Goal: Task Accomplishment & Management: Manage account settings

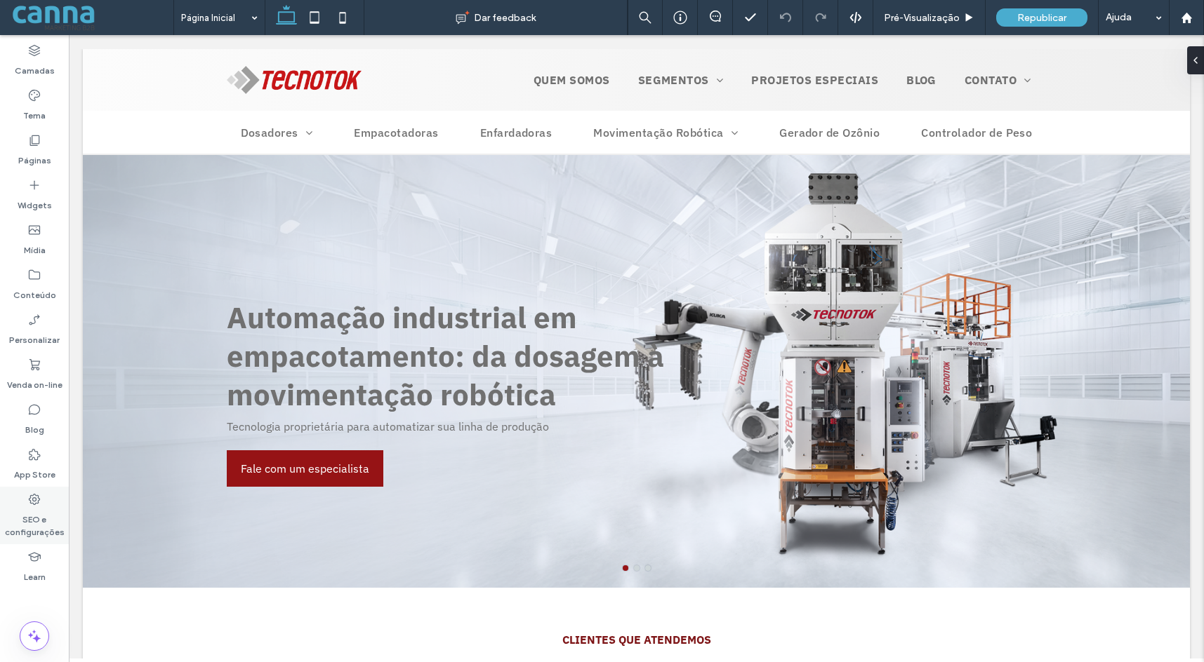
click at [29, 496] on icon at bounding box center [34, 500] width 14 height 14
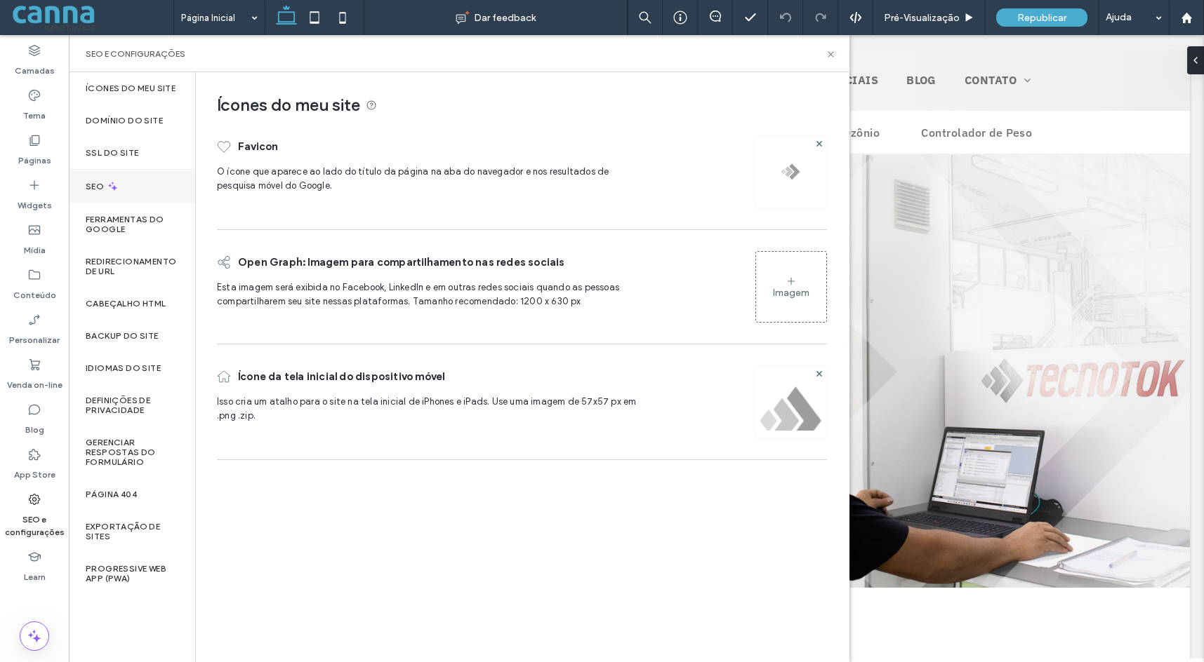
click at [128, 186] on div "SEO" at bounding box center [132, 186] width 126 height 34
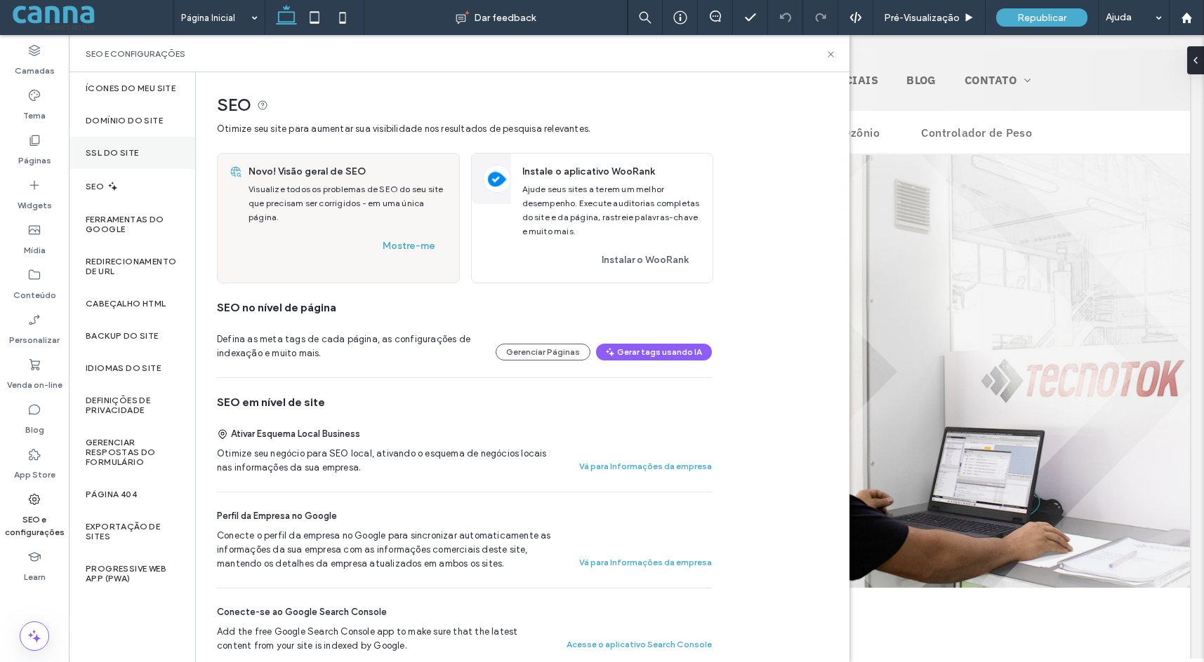
click at [124, 152] on label "SSL do site" at bounding box center [112, 153] width 53 height 10
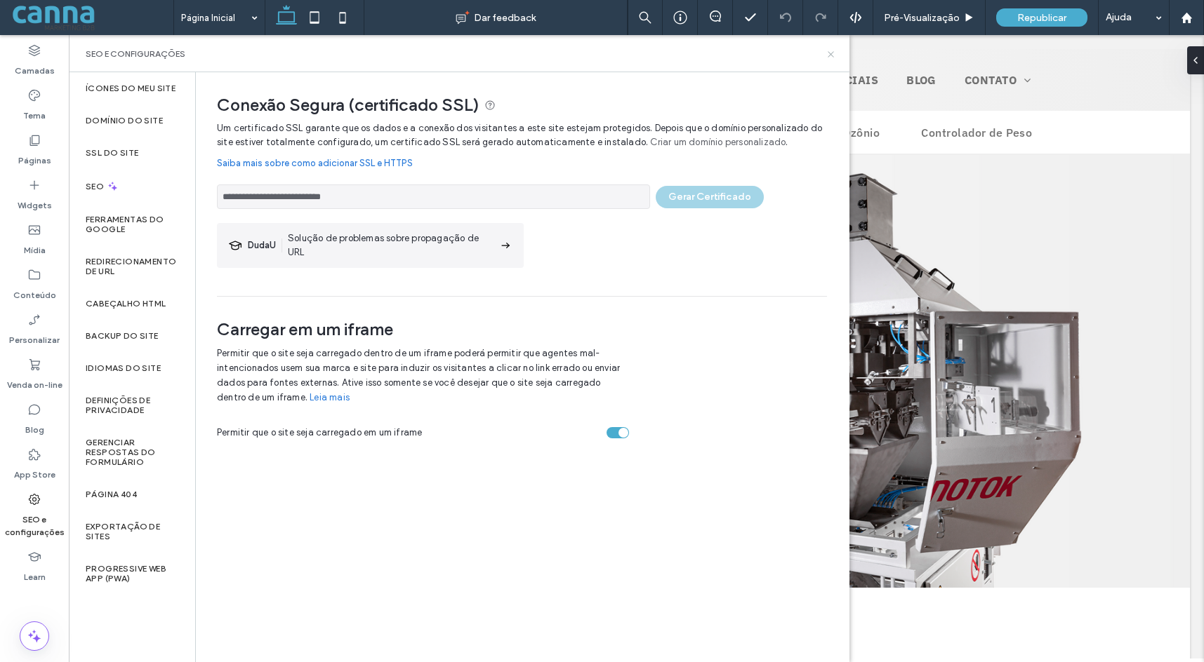
drag, startPoint x: 834, startPoint y: 59, endPoint x: 763, endPoint y: 20, distance: 81.7
click at [834, 59] on icon at bounding box center [830, 54] width 11 height 11
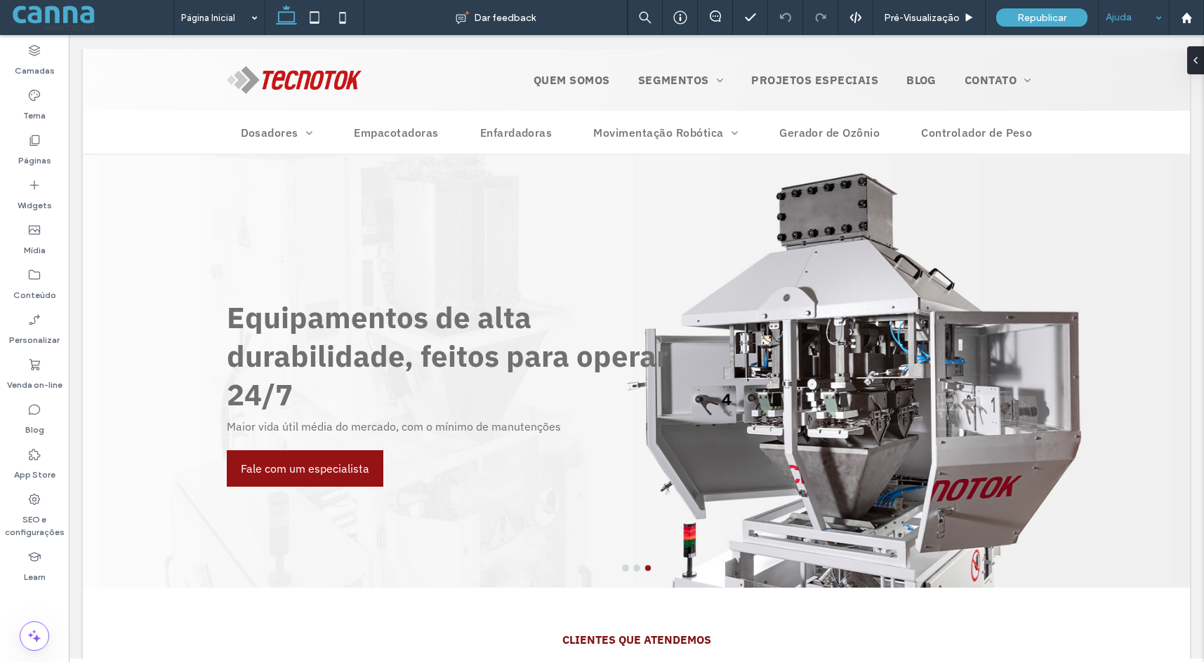
click at [1135, 14] on div "Ajuda" at bounding box center [1133, 17] width 70 height 35
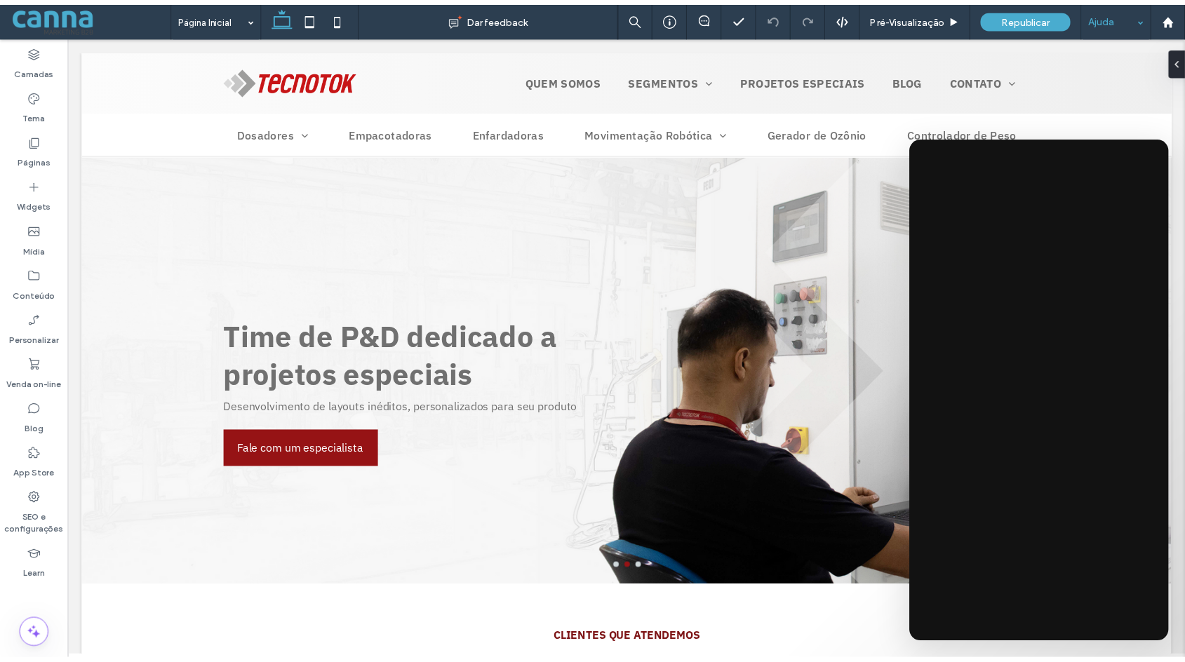
scroll to position [70, 0]
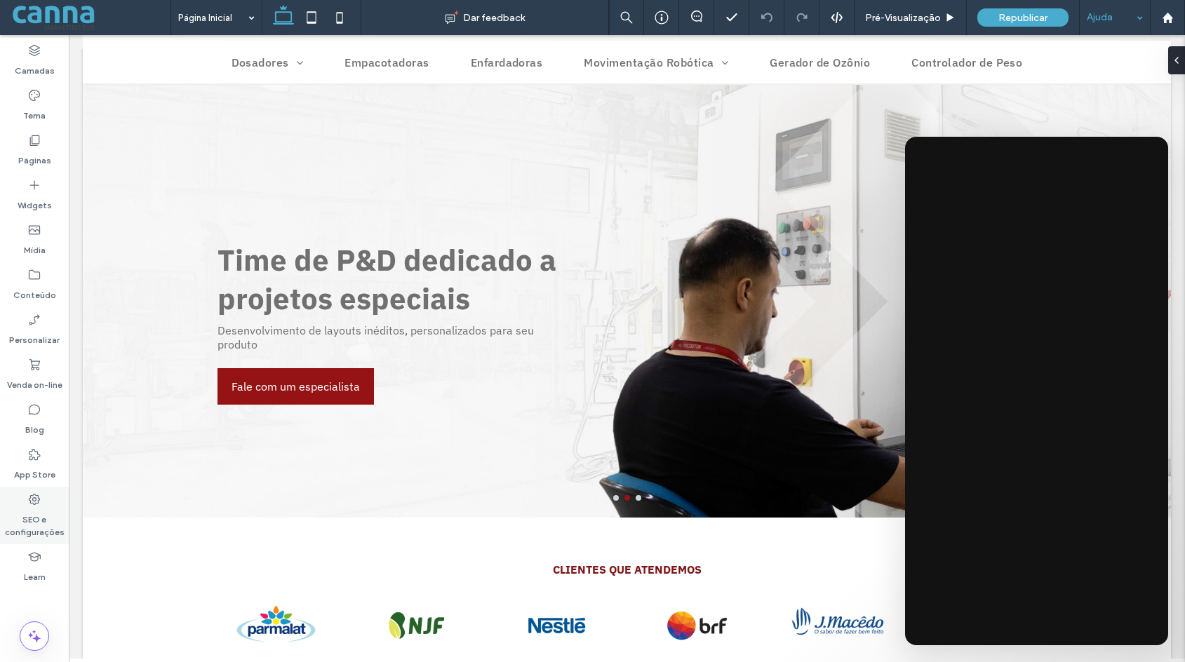
click at [38, 521] on label "SEO e configurações" at bounding box center [34, 523] width 69 height 32
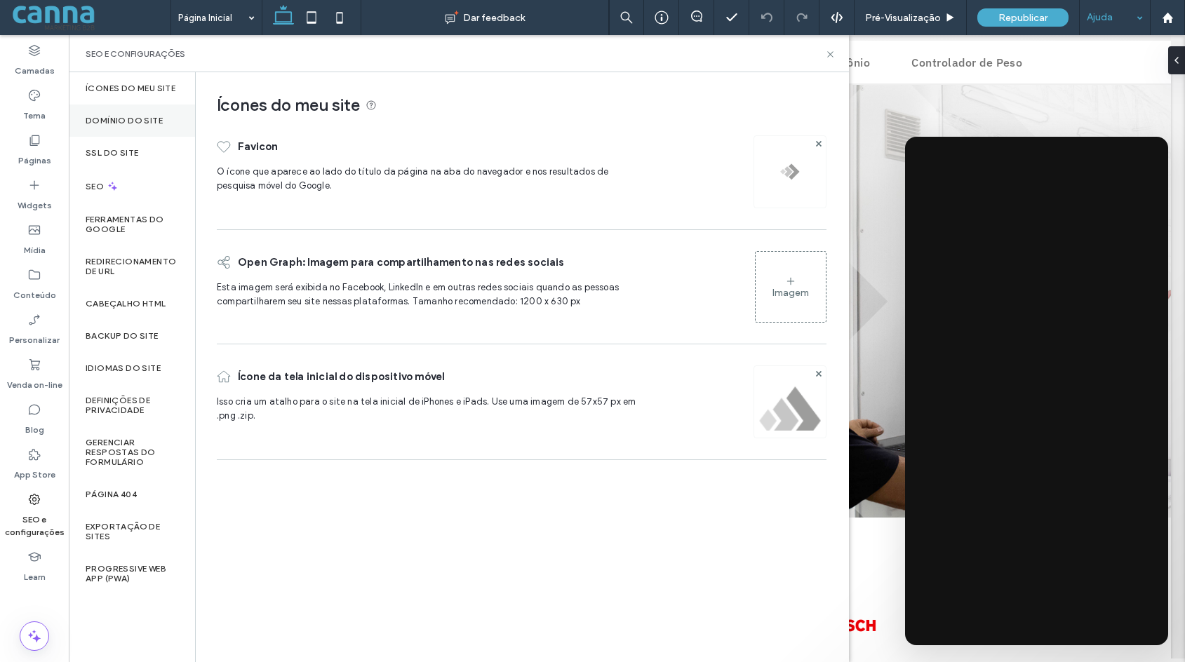
click at [122, 121] on label "Domínio do site" at bounding box center [124, 121] width 77 height 10
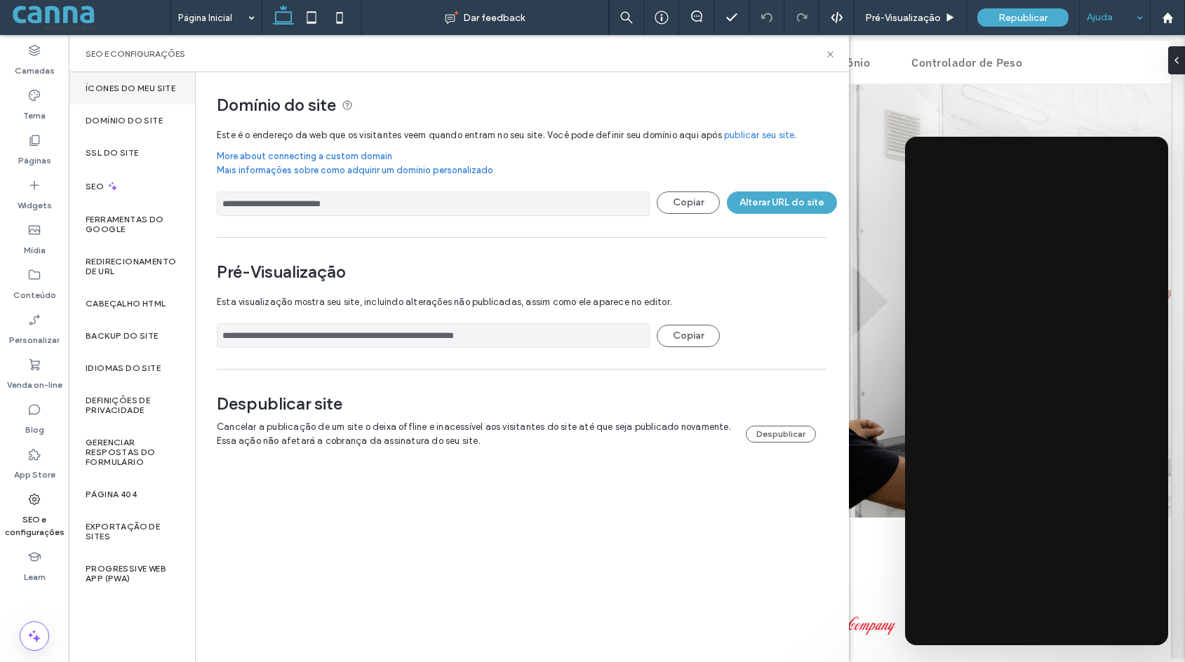
click at [121, 94] on div "Ícones do meu site" at bounding box center [132, 88] width 126 height 32
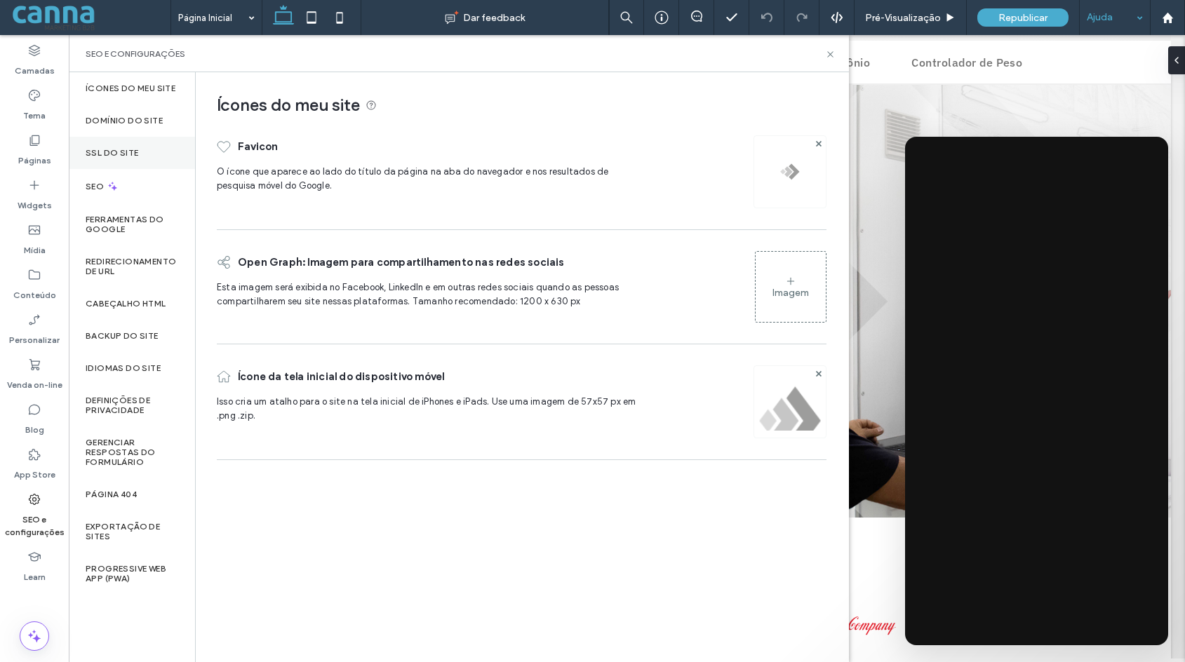
click at [122, 151] on label "SSL do site" at bounding box center [112, 153] width 53 height 10
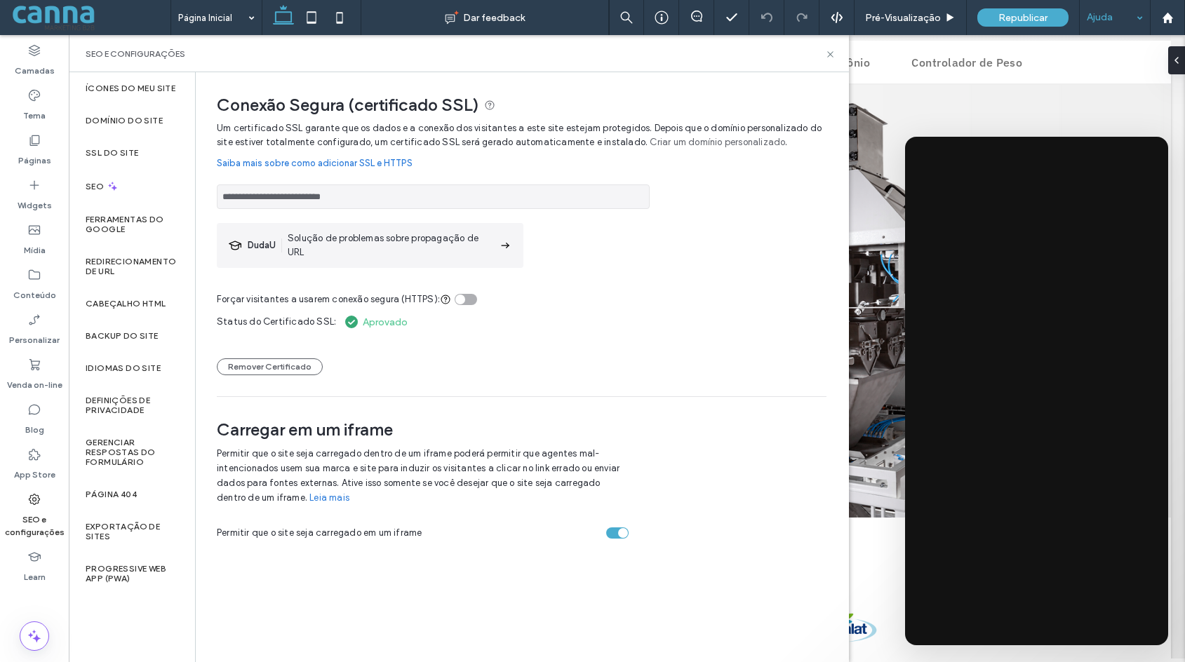
click at [465, 298] on div "toggle" at bounding box center [466, 299] width 22 height 11
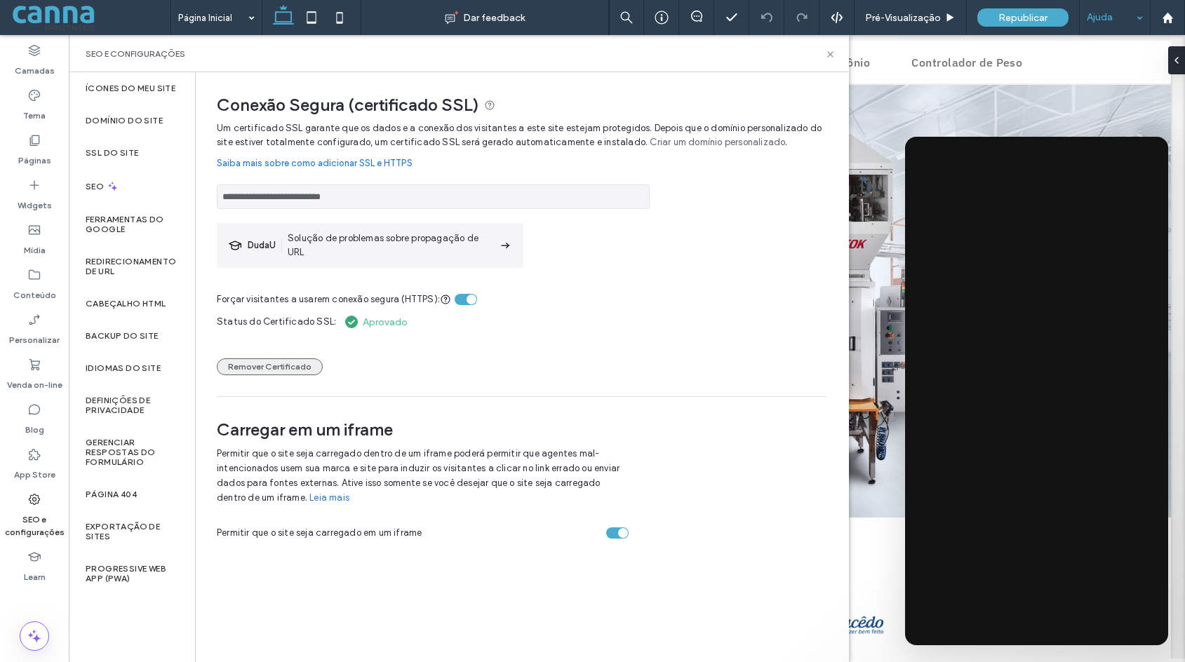
click at [274, 366] on button "Remover Certificado" at bounding box center [270, 367] width 106 height 17
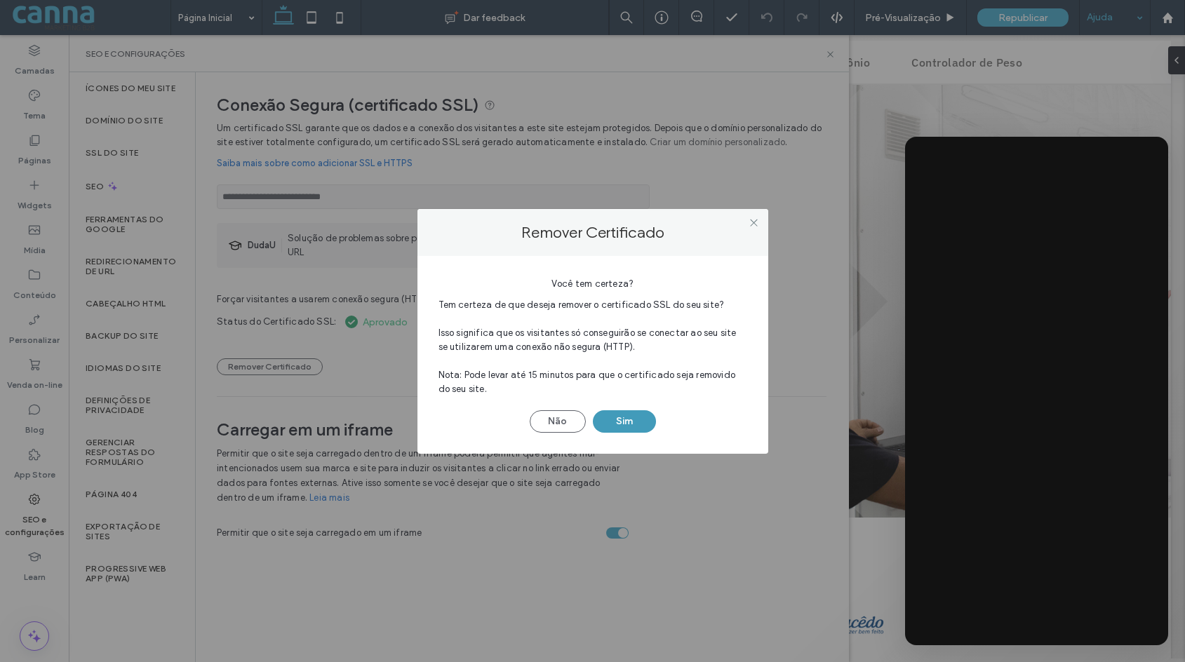
click at [636, 415] on button "Sim" at bounding box center [624, 422] width 63 height 22
